Goal: Information Seeking & Learning: Find specific fact

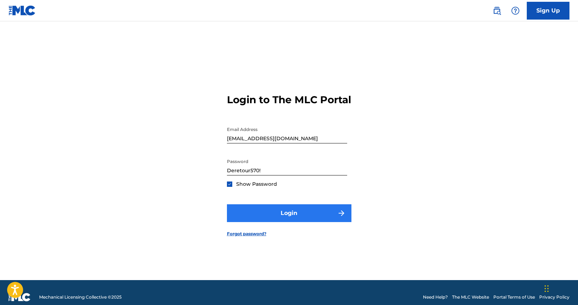
click at [289, 222] on button "Login" at bounding box center [289, 213] width 124 height 18
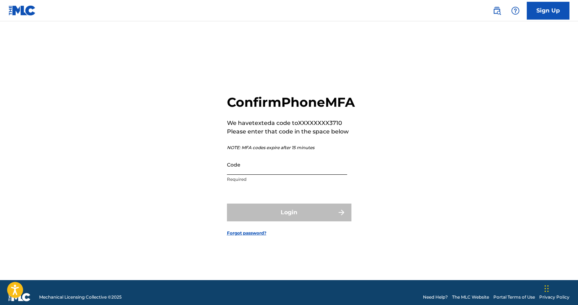
click at [227, 175] on input "Code" at bounding box center [287, 164] width 120 height 20
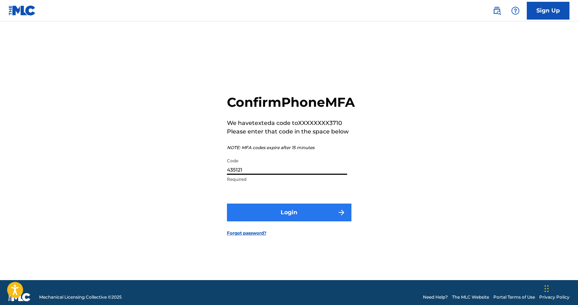
type input "435121"
click at [292, 221] on button "Login" at bounding box center [289, 212] width 124 height 18
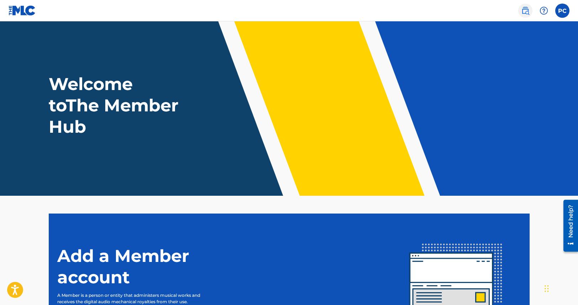
click at [521, 14] on img at bounding box center [525, 10] width 9 height 9
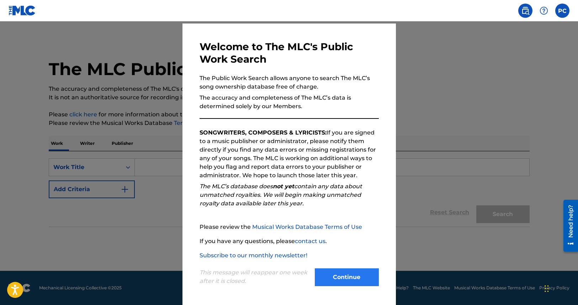
scroll to position [54, 0]
click at [372, 273] on button "Continue" at bounding box center [347, 277] width 64 height 18
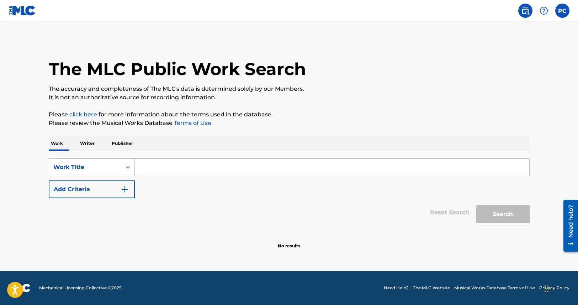
click at [137, 176] on input "Search Form" at bounding box center [332, 167] width 394 height 17
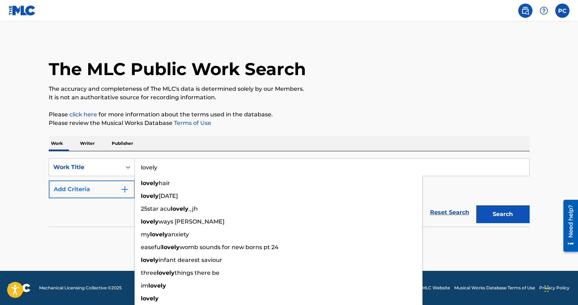
type input "lovely"
click at [122, 193] on img "Search Form" at bounding box center [125, 189] width 9 height 9
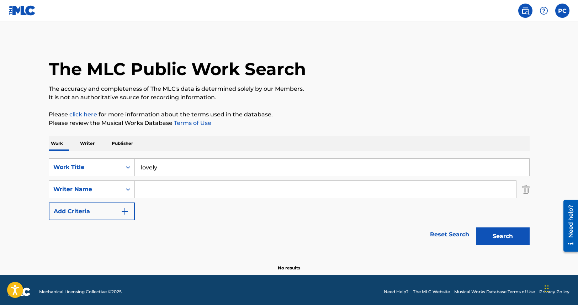
click at [165, 198] on input "Search Form" at bounding box center [325, 189] width 381 height 17
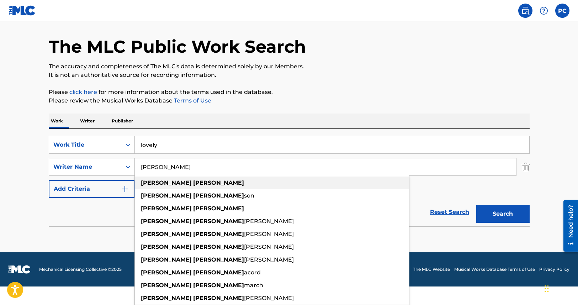
click at [193, 186] on strong "[PERSON_NAME]" at bounding box center [218, 182] width 51 height 7
type input "[PERSON_NAME]"
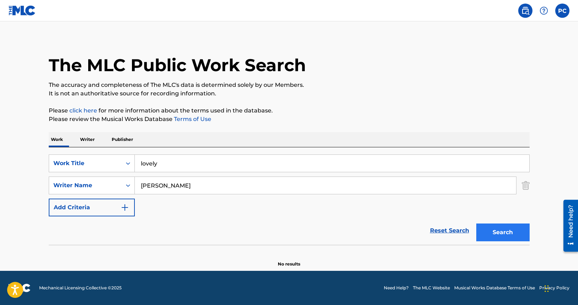
click at [529, 241] on button "Search" at bounding box center [502, 232] width 53 height 18
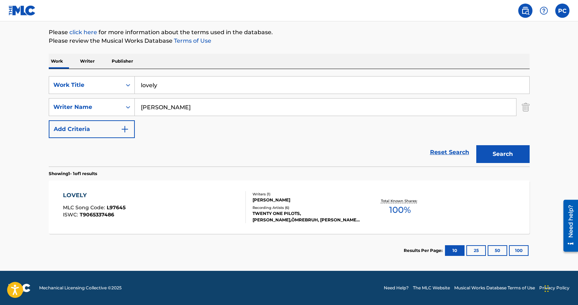
scroll to position [187, 0]
click at [274, 197] on div "[PERSON_NAME]" at bounding box center [305, 200] width 107 height 6
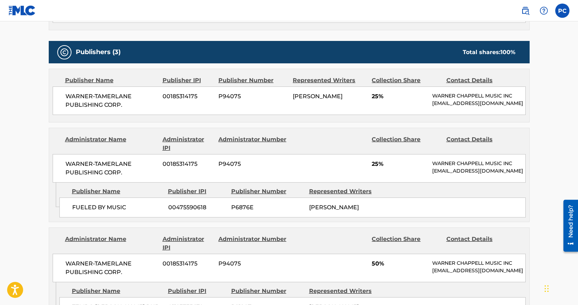
scroll to position [321, 0]
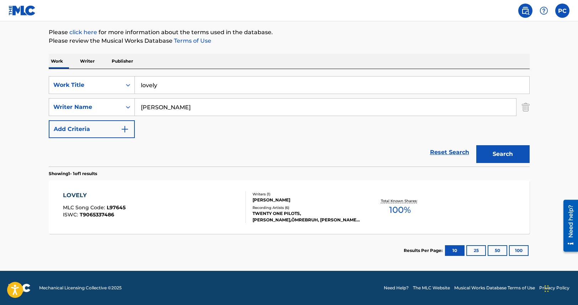
scroll to position [130, 0]
drag, startPoint x: 185, startPoint y: 109, endPoint x: 125, endPoint y: 106, distance: 59.5
click at [125, 106] on div "SearchWithCriteria37dc318e-3dc0-423a-b8bd-af9238f4f050 Writer Name [PERSON_NAME]" at bounding box center [289, 107] width 481 height 18
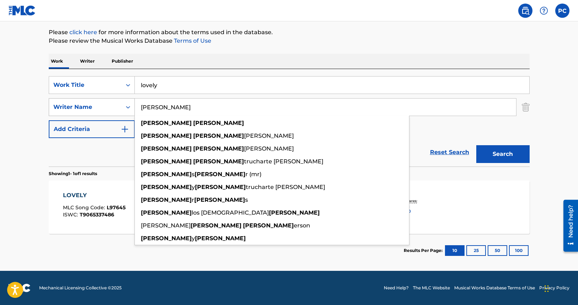
click at [528, 163] on button "Search" at bounding box center [502, 154] width 53 height 18
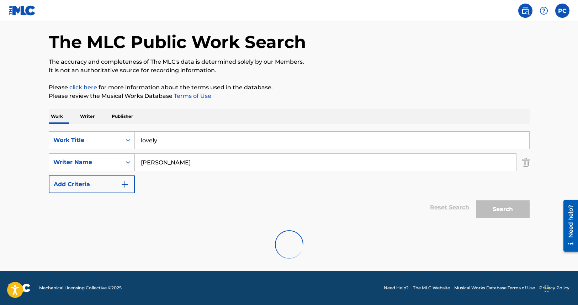
scroll to position [99, 0]
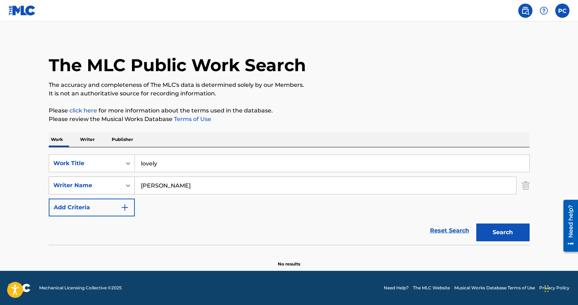
drag, startPoint x: 181, startPoint y: 140, endPoint x: 114, endPoint y: 139, distance: 66.1
click at [114, 176] on div "SearchWithCriteria37dc318e-3dc0-423a-b8bd-af9238f4f050 Writer Name [PERSON_NAME]" at bounding box center [289, 185] width 481 height 18
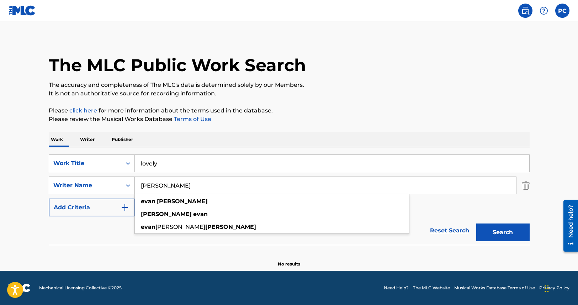
type input "[PERSON_NAME]"
click at [528, 223] on button "Search" at bounding box center [502, 232] width 53 height 18
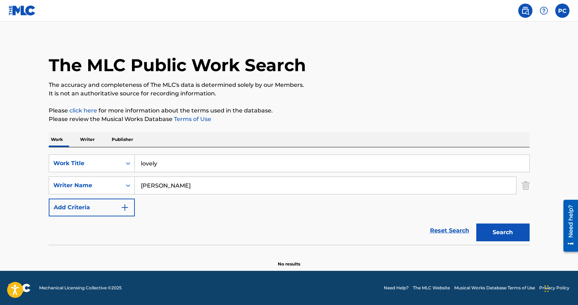
click at [78, 132] on p "Writer" at bounding box center [87, 139] width 19 height 15
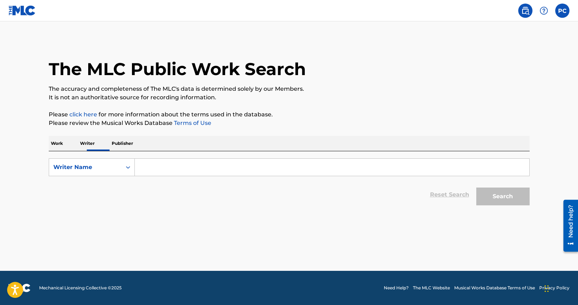
click at [151, 176] on input "Search Form" at bounding box center [332, 167] width 394 height 17
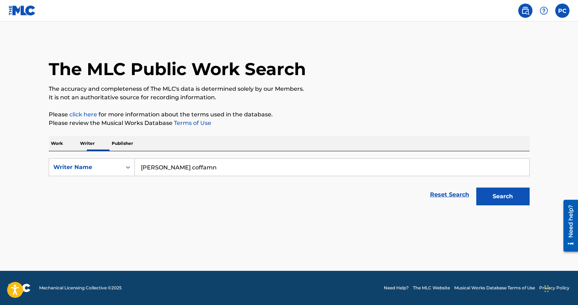
click at [528, 205] on button "Search" at bounding box center [502, 196] width 53 height 18
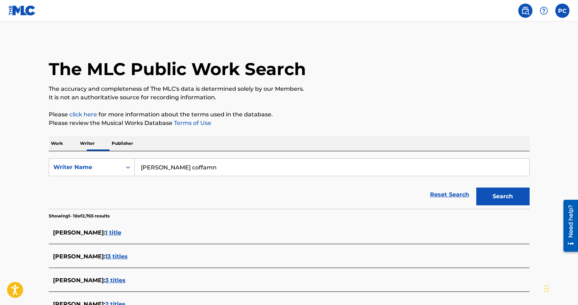
click at [181, 176] on input "[PERSON_NAME] coffamn" at bounding box center [332, 167] width 394 height 17
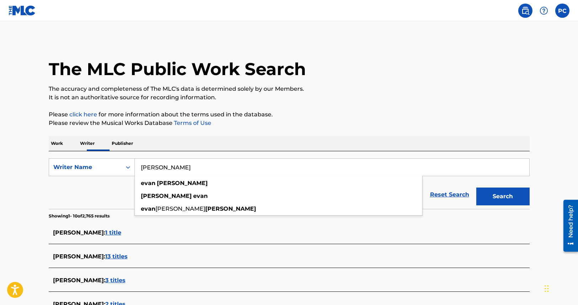
type input "[PERSON_NAME]"
click at [528, 205] on button "Search" at bounding box center [502, 196] width 53 height 18
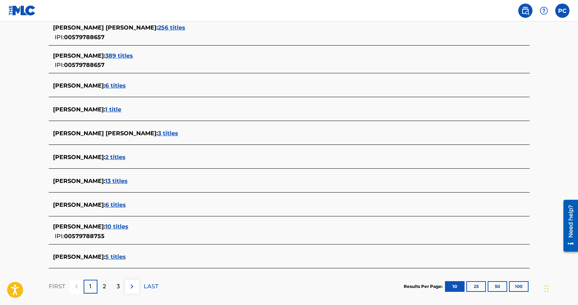
scroll to position [203, 0]
click at [105, 59] on span "389 titles" at bounding box center [119, 55] width 28 height 7
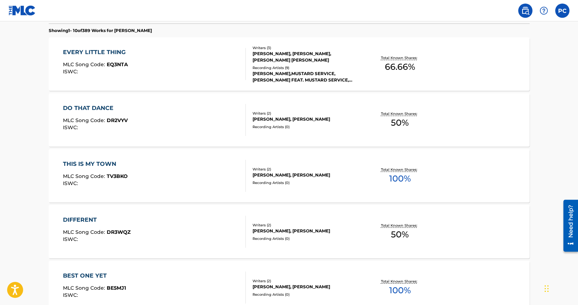
click at [273, 63] on div "[PERSON_NAME], [PERSON_NAME], [PERSON_NAME] [PERSON_NAME]" at bounding box center [305, 56] width 107 height 13
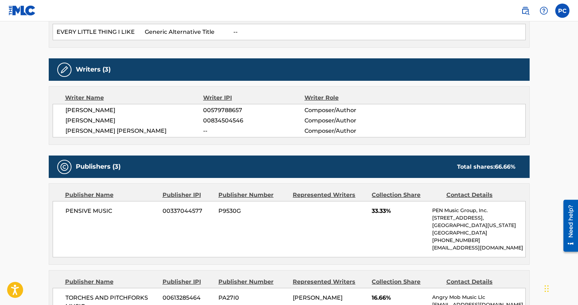
scroll to position [151, 0]
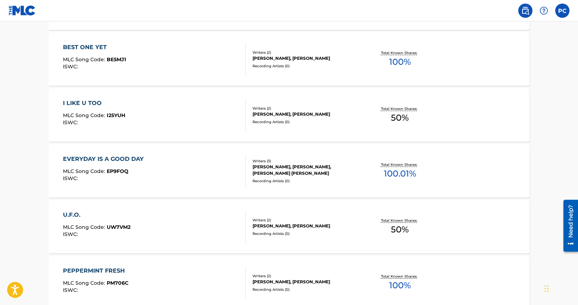
scroll to position [166, 0]
